Goal: Information Seeking & Learning: Learn about a topic

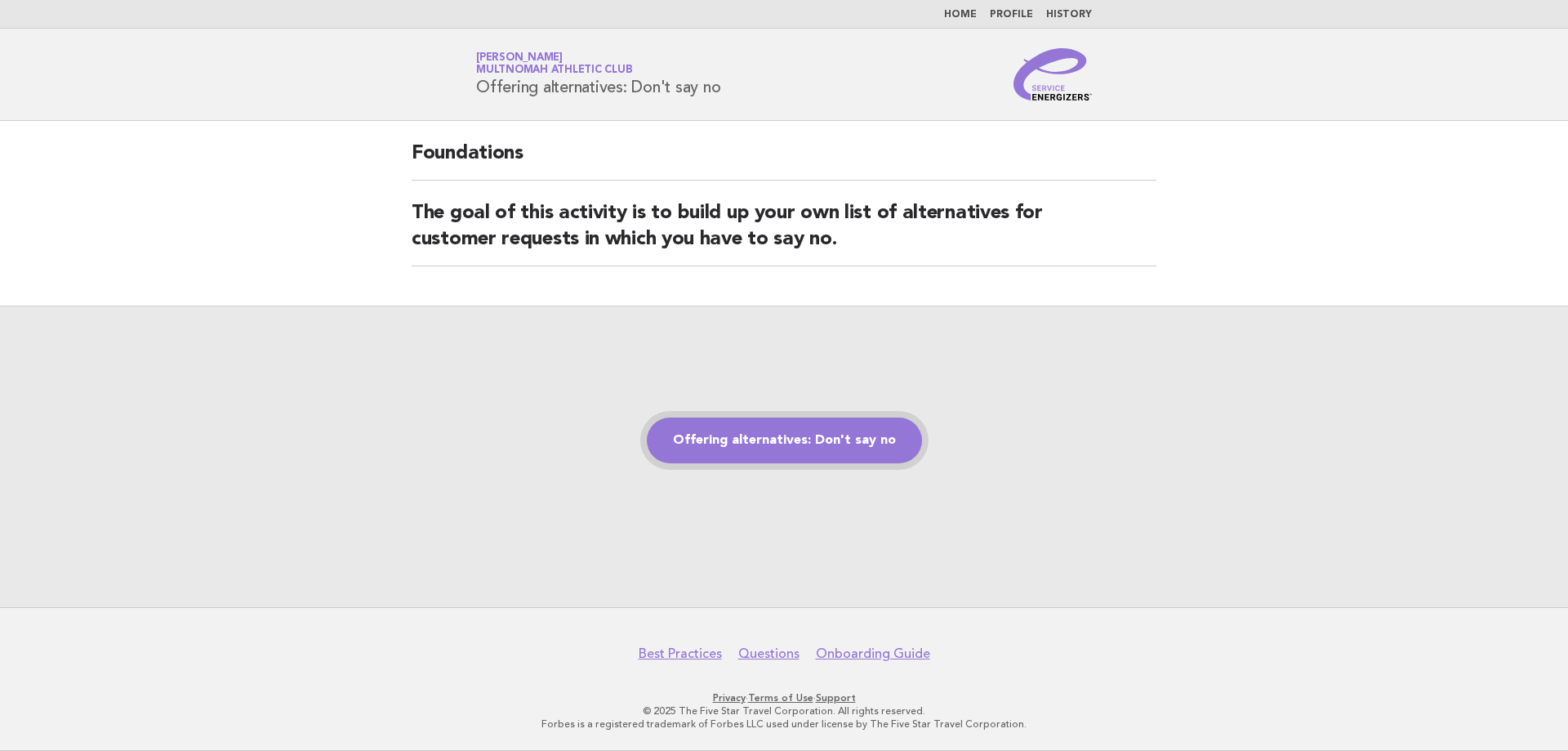
click at [765, 433] on link "Offering alternatives: Don't say no" at bounding box center [784, 440] width 275 height 45
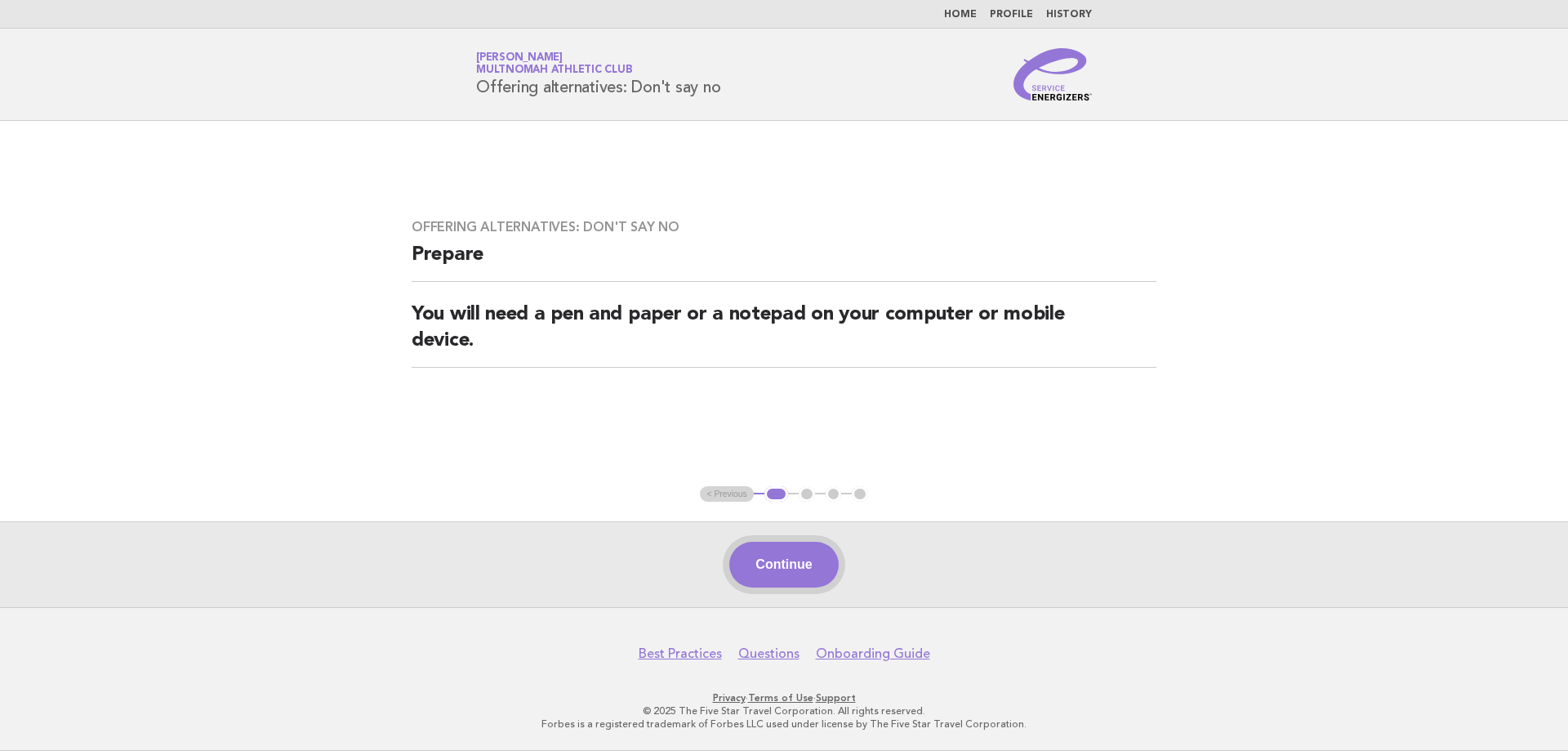
click at [781, 563] on button "Continue" at bounding box center [784, 564] width 109 height 45
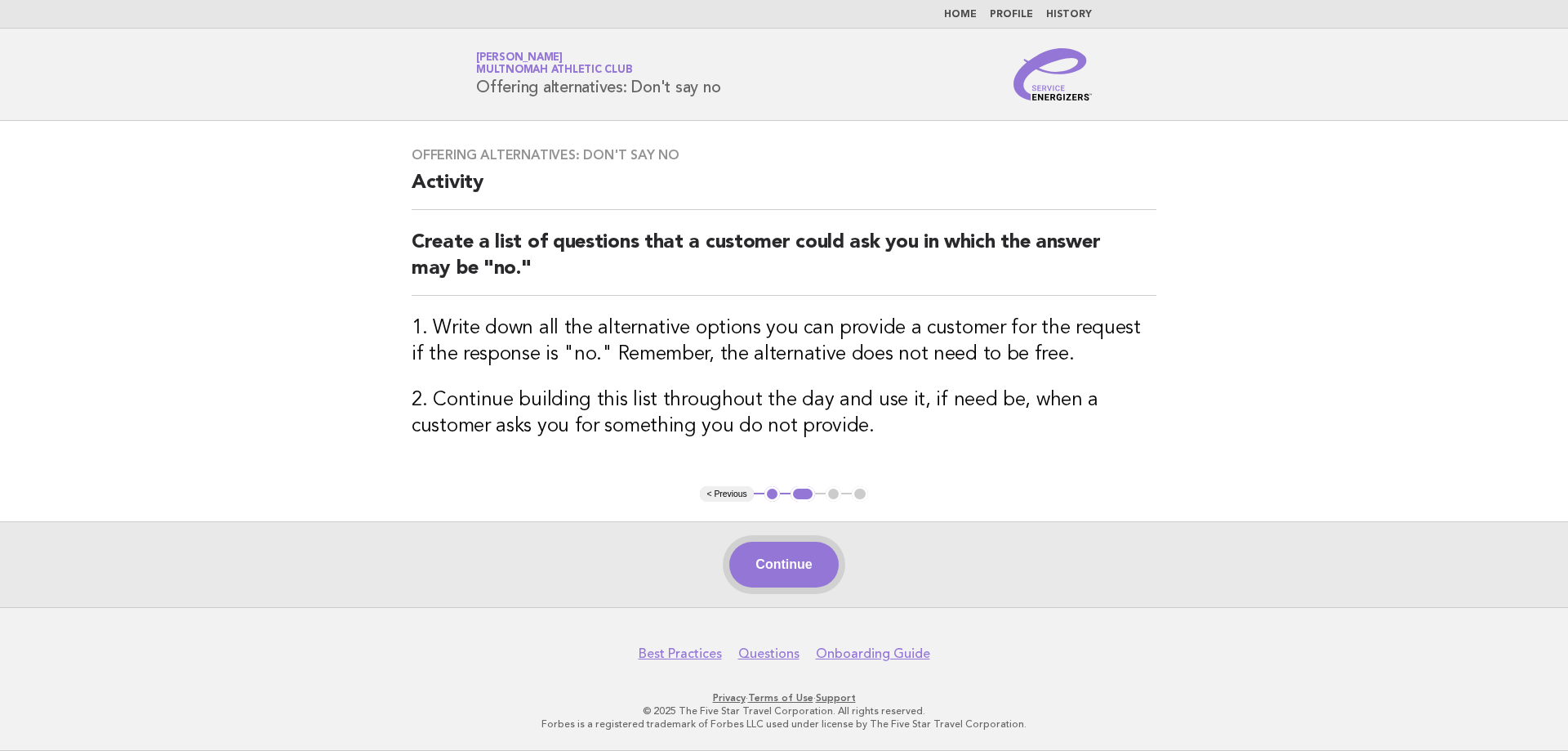
click at [787, 567] on button "Continue" at bounding box center [784, 564] width 109 height 45
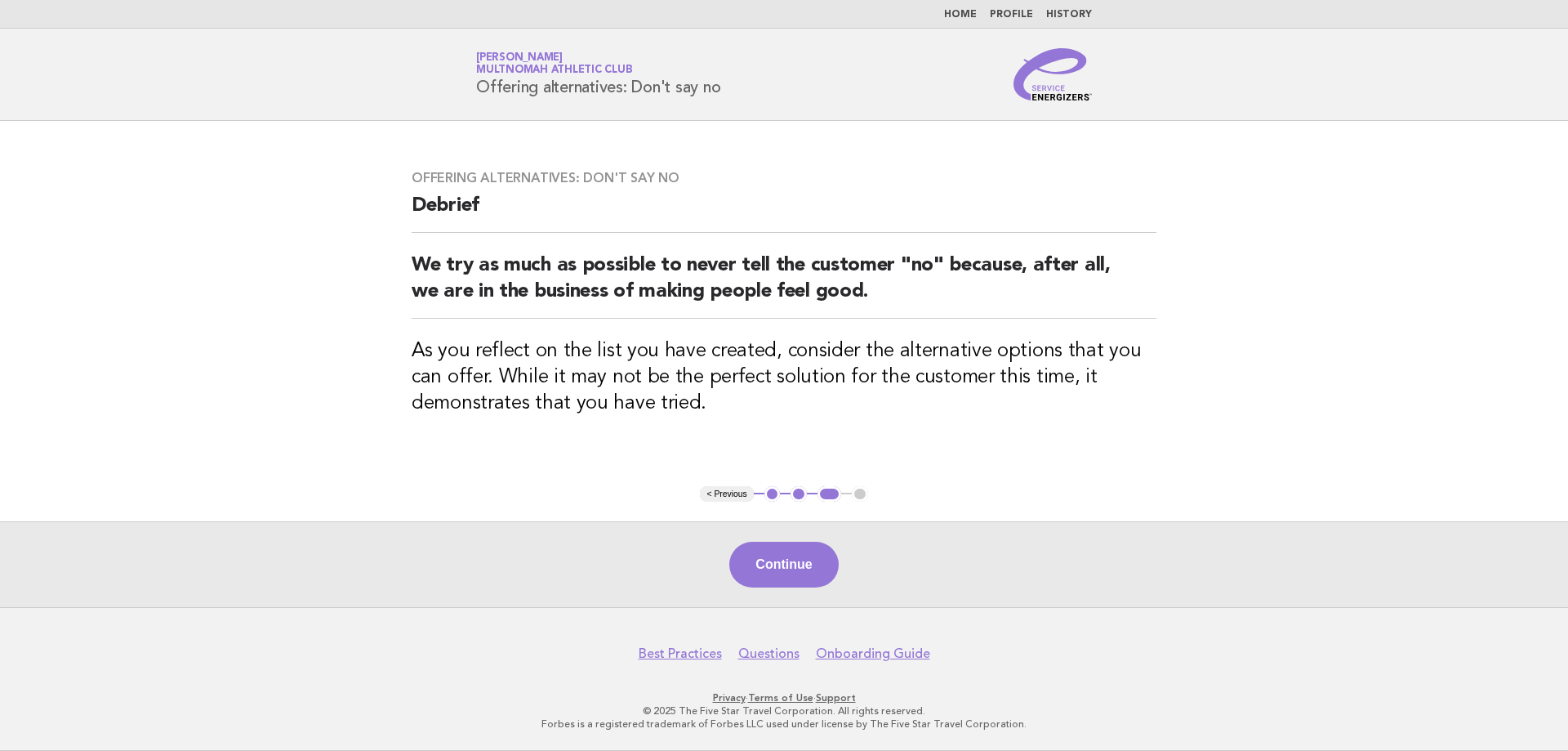
click at [755, 554] on button "Continue" at bounding box center [784, 564] width 109 height 45
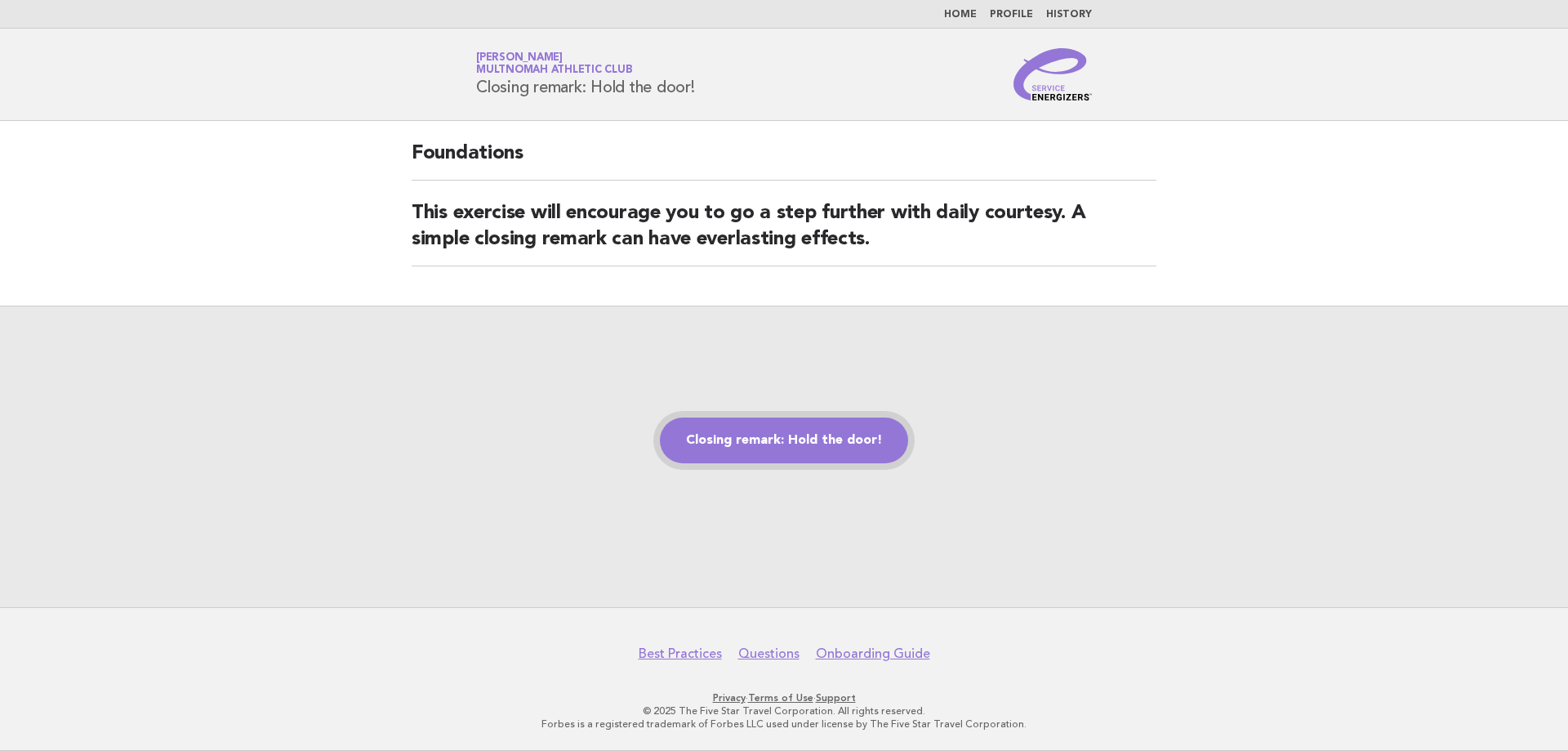
click at [746, 427] on link "Closing remark: Hold the door!" at bounding box center [784, 440] width 249 height 45
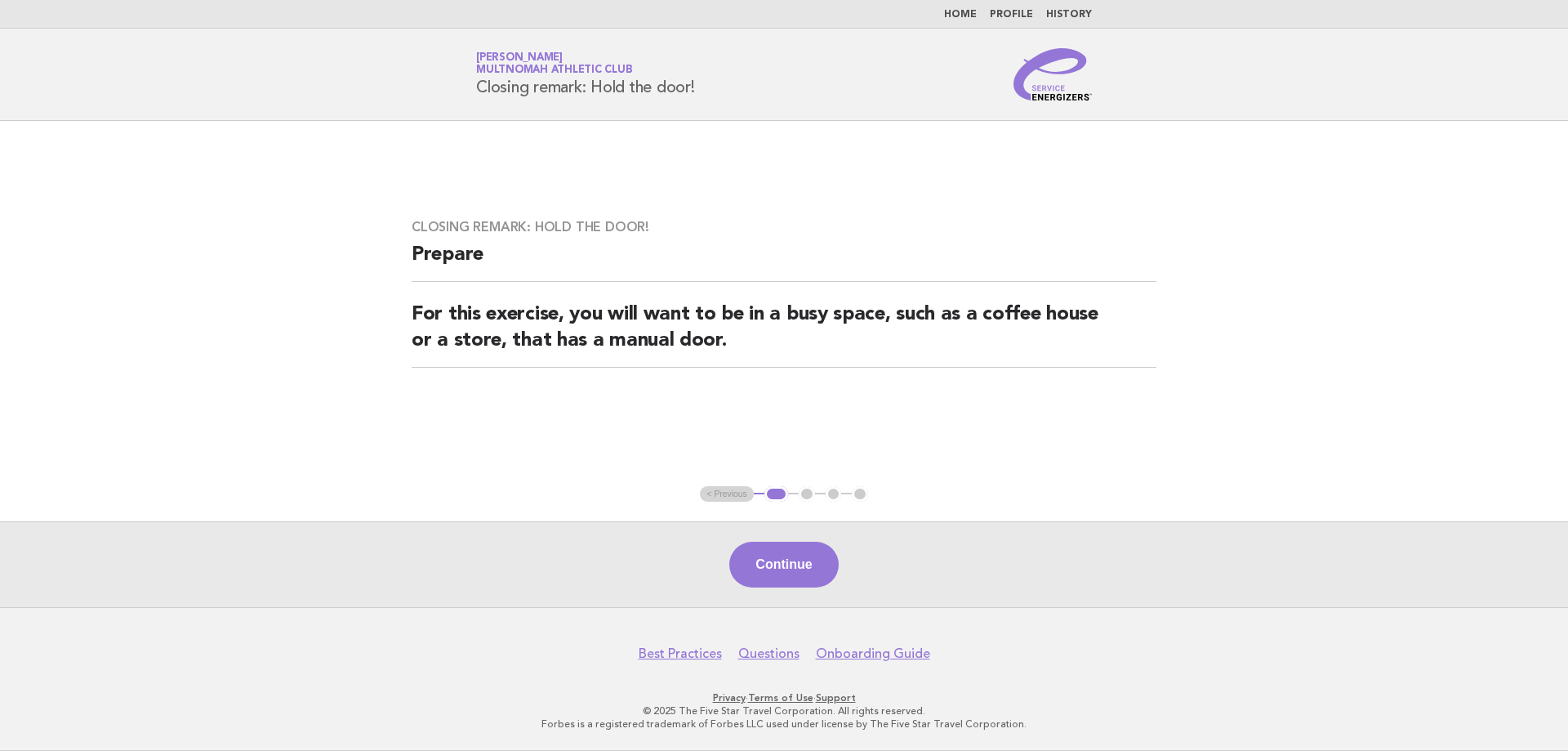
click at [764, 565] on button "Continue" at bounding box center [784, 564] width 109 height 45
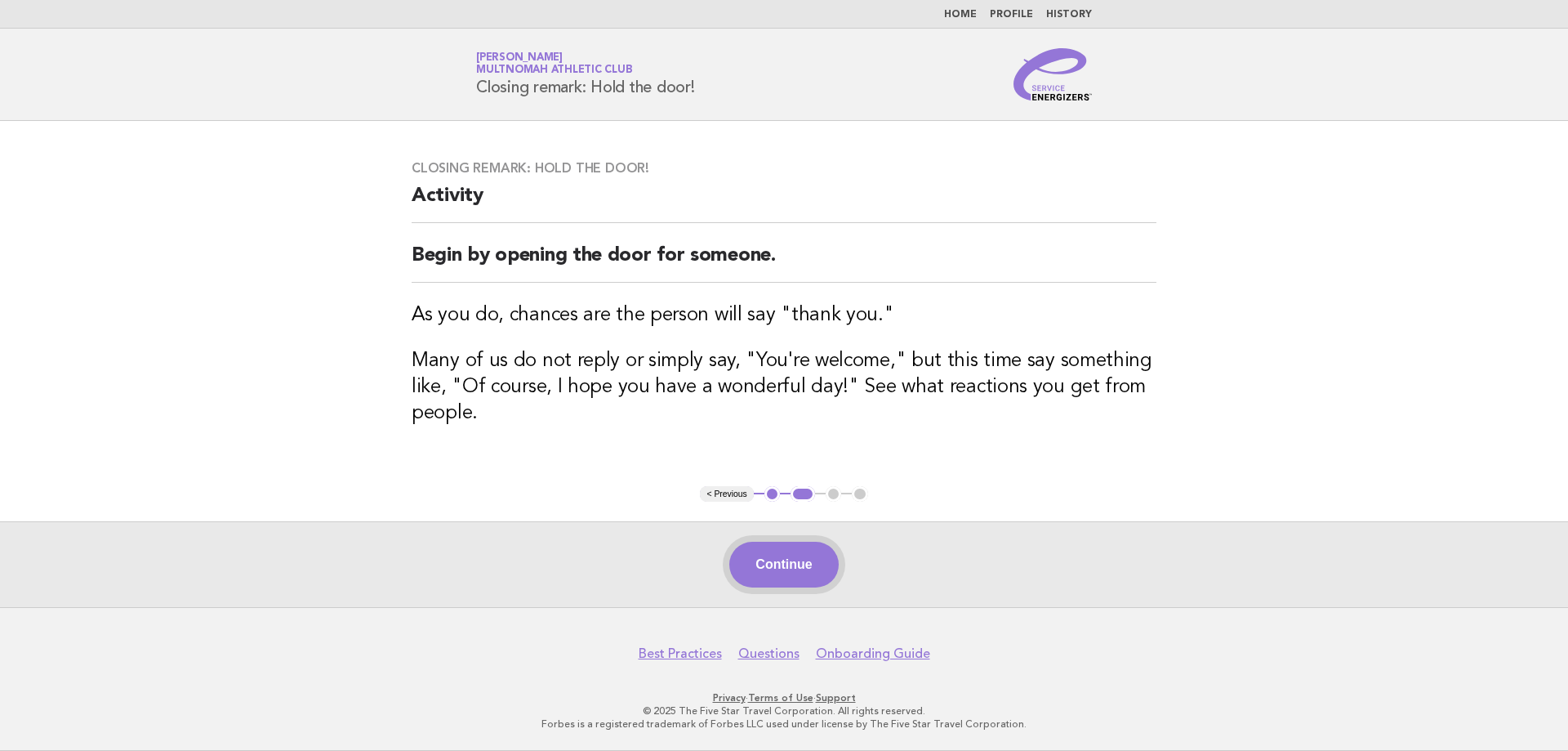
click at [793, 557] on button "Continue" at bounding box center [784, 564] width 109 height 45
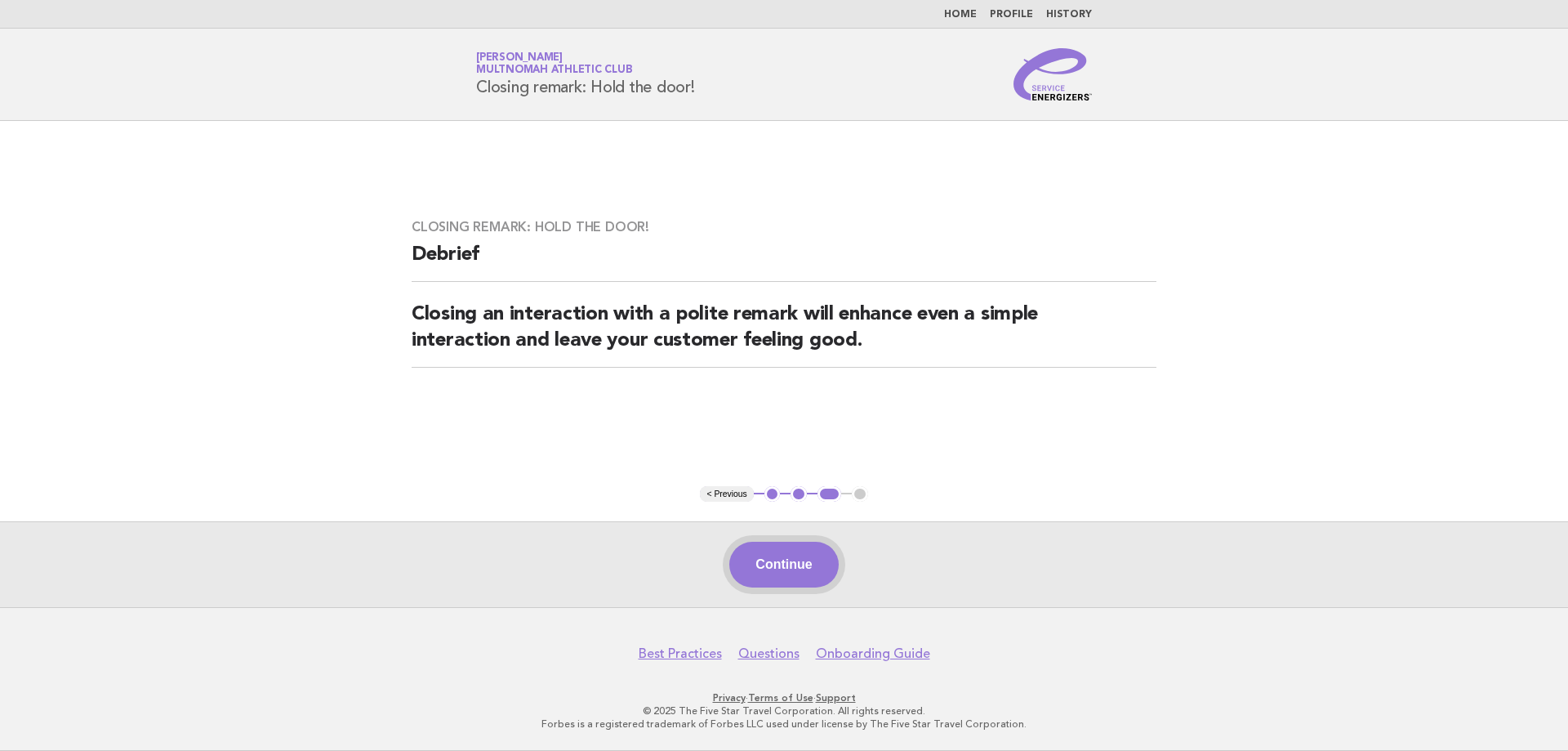
click at [770, 558] on button "Continue" at bounding box center [784, 564] width 109 height 45
